Goal: Find specific page/section: Find specific page/section

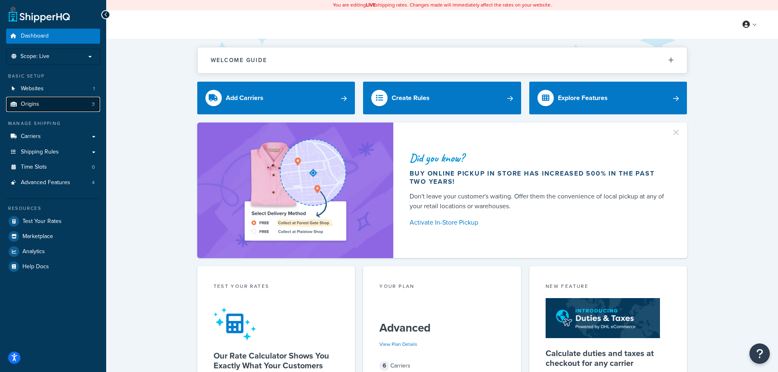
click at [37, 107] on span "Origins" at bounding box center [30, 104] width 18 height 7
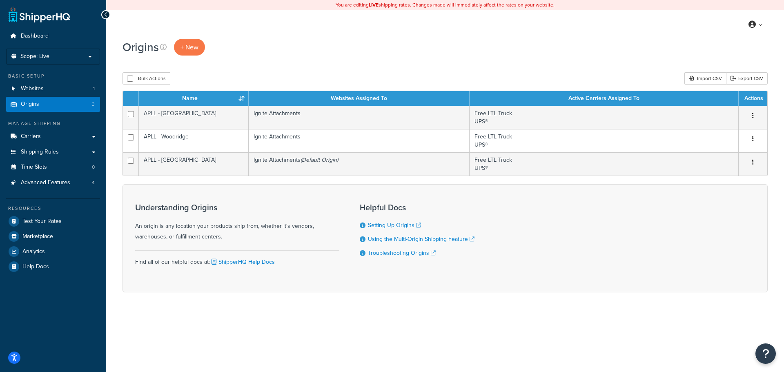
click at [348, 43] on div "Origins + New" at bounding box center [445, 47] width 645 height 17
click at [715, 103] on link "Logout" at bounding box center [731, 106] width 73 height 16
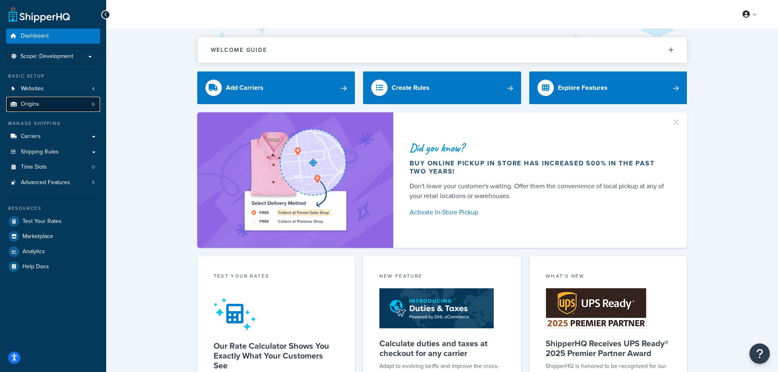
click at [47, 105] on link "Origins 6" at bounding box center [53, 104] width 94 height 15
